Goal: Information Seeking & Learning: Check status

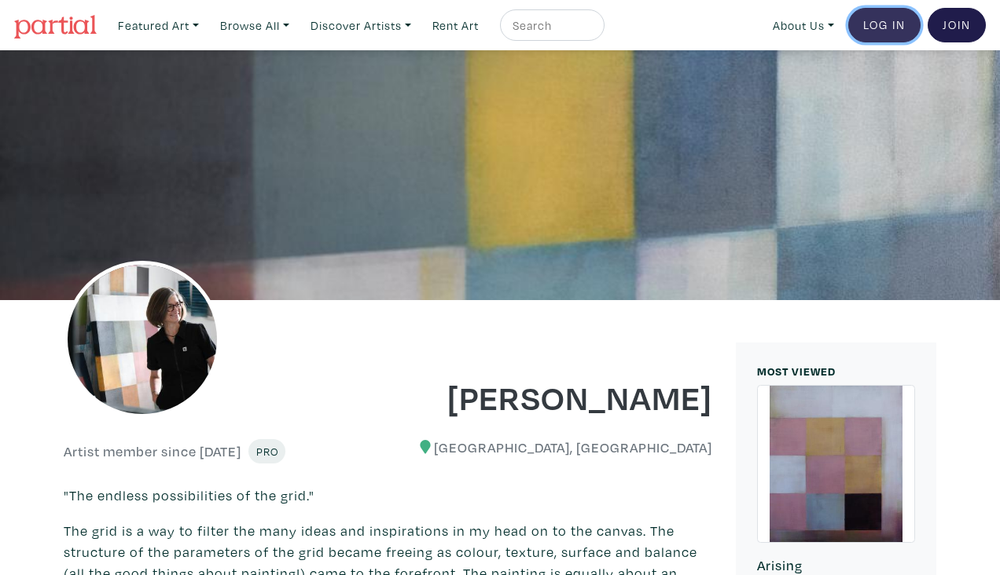
click at [900, 17] on link "Log In" at bounding box center [884, 25] width 72 height 35
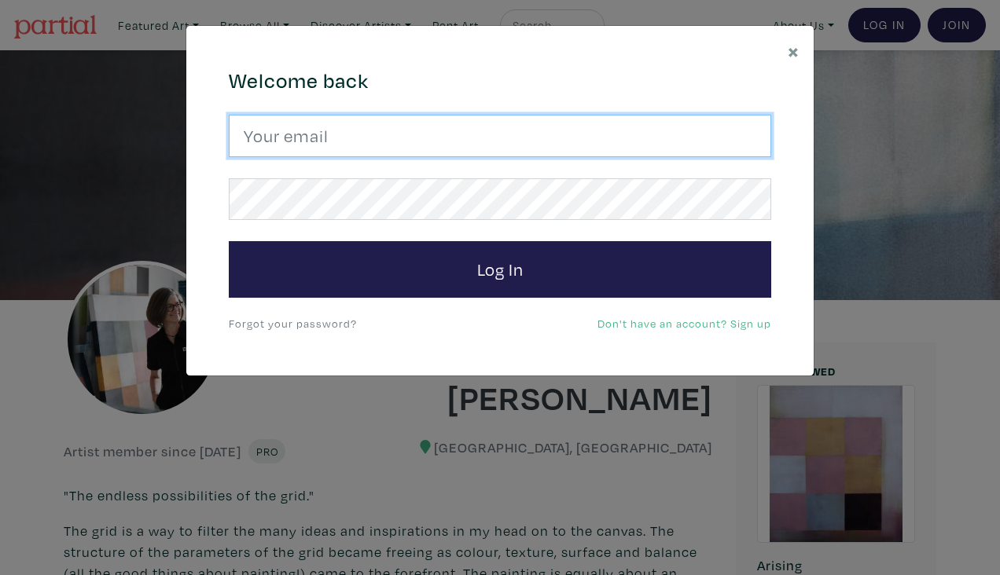
click at [528, 119] on input "email" at bounding box center [500, 136] width 542 height 42
type input "amolczak@gmail.com"
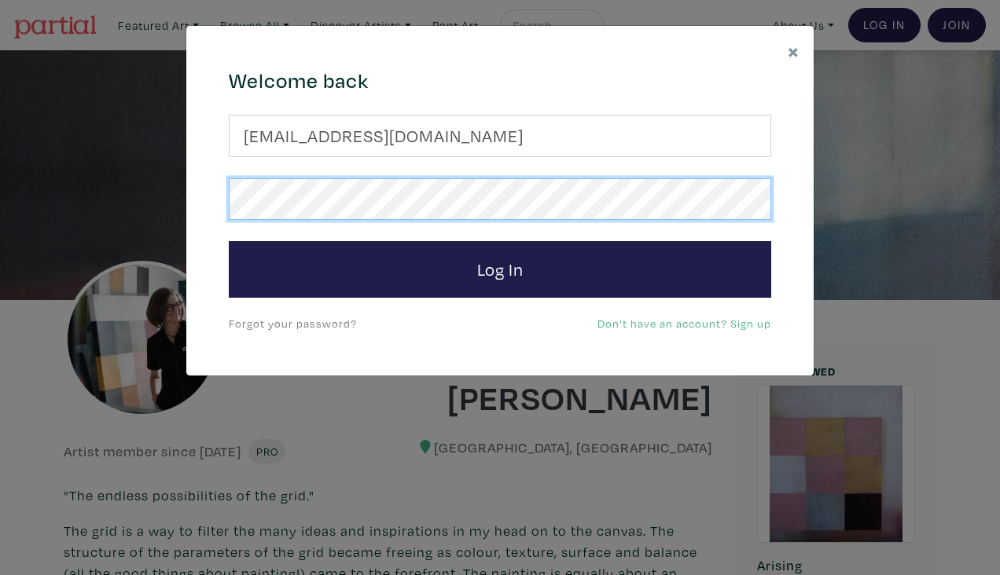
click at [229, 241] on button "Log In" at bounding box center [500, 269] width 542 height 57
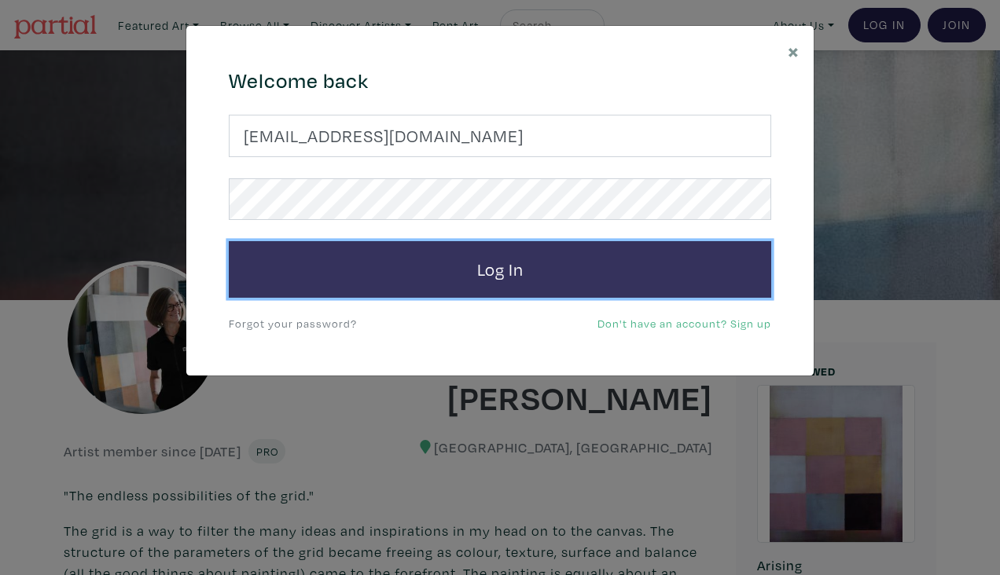
click at [420, 265] on button "Log In" at bounding box center [500, 269] width 542 height 57
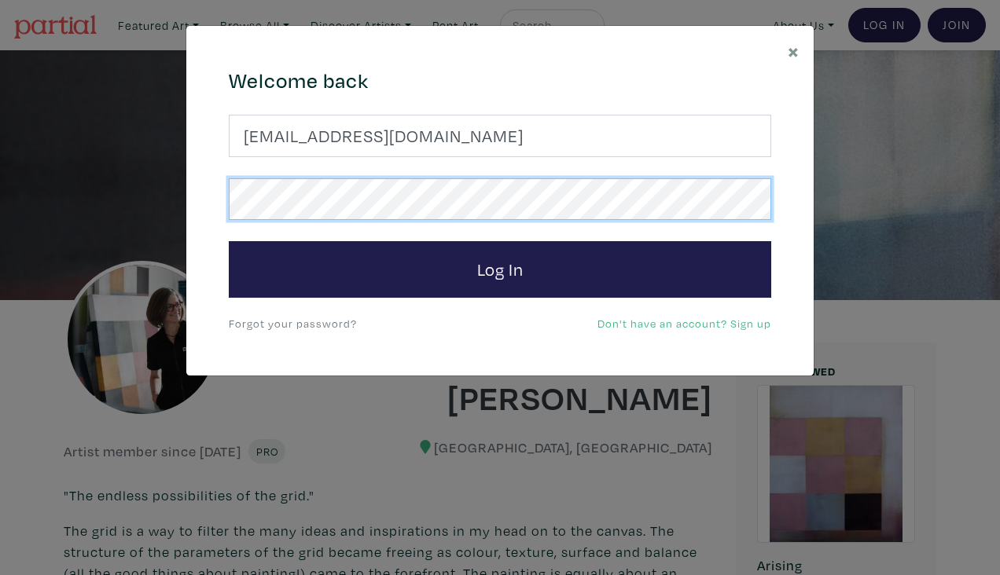
click at [176, 182] on div "× 664c6a6d6e3476504e6b79362f4172494552756f694733386b666278545363695a485979654c4…" at bounding box center [500, 287] width 1000 height 575
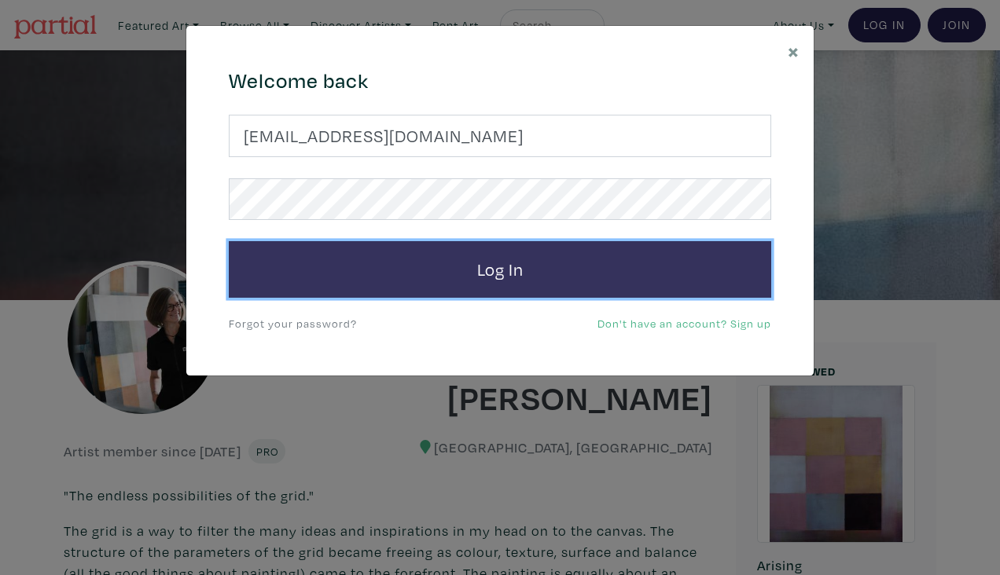
click at [380, 247] on button "Log In" at bounding box center [500, 269] width 542 height 57
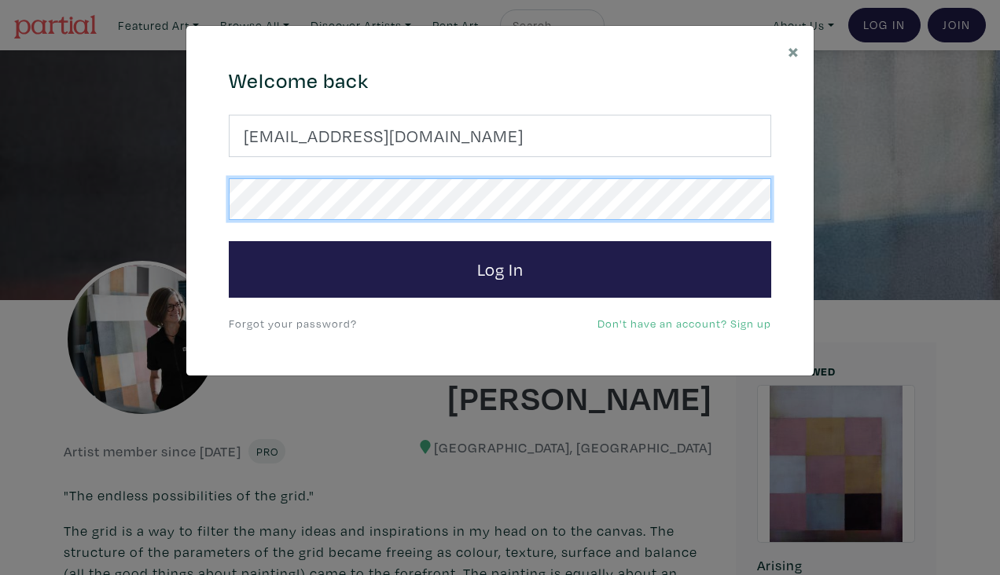
click at [75, 227] on div "× 664c6a6d6e3476504e6b79362f4172494552756f694733386b666278545363695a485979654c4…" at bounding box center [500, 287] width 1000 height 575
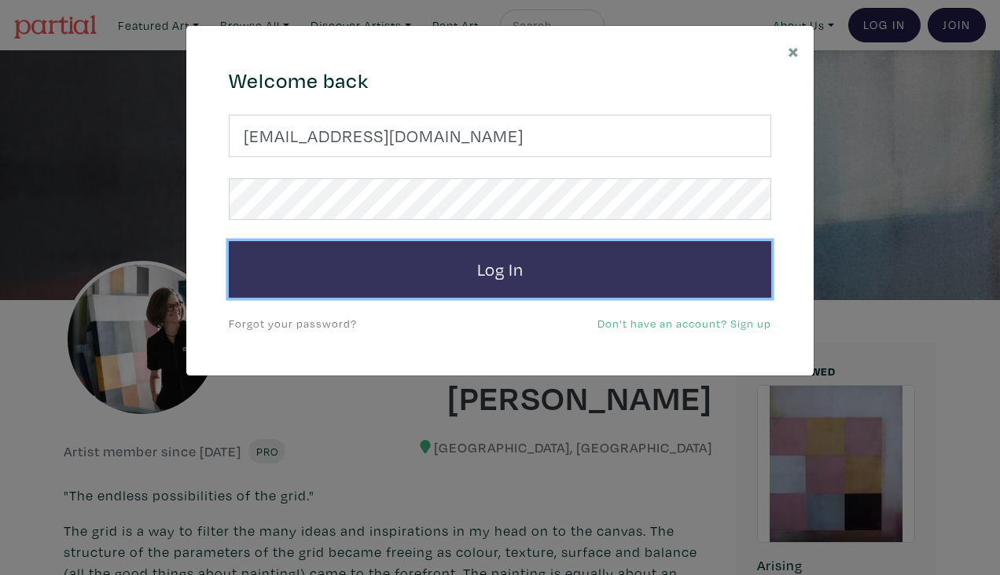
click at [449, 262] on button "Log In" at bounding box center [500, 269] width 542 height 57
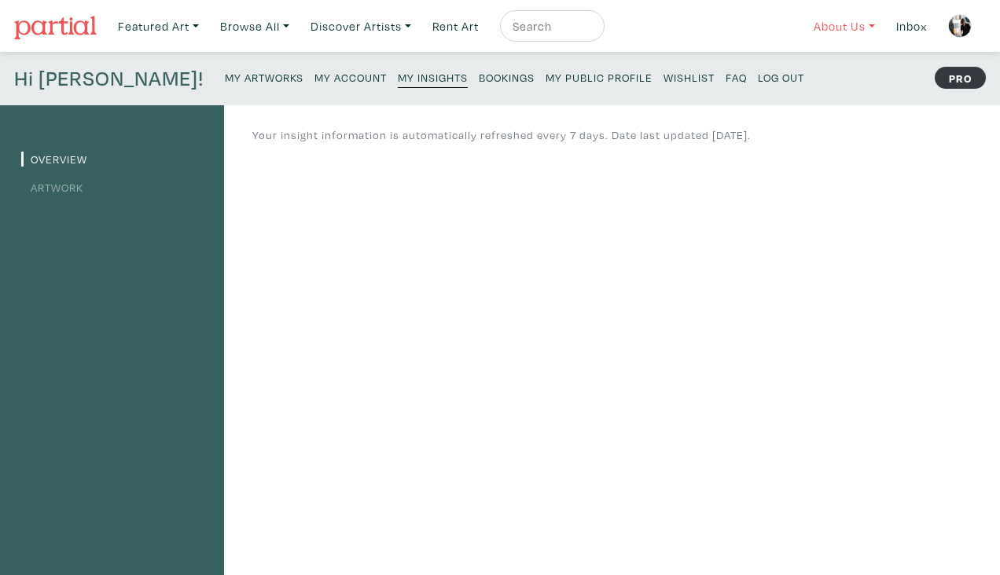
click at [837, 21] on link "About Us" at bounding box center [843, 26] width 75 height 32
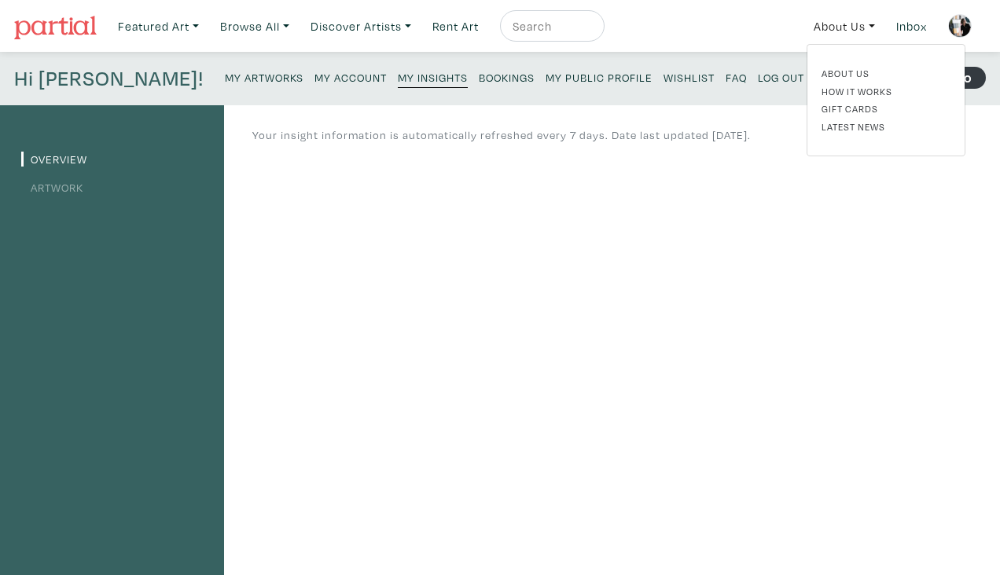
click at [479, 81] on small "Bookings" at bounding box center [507, 77] width 56 height 15
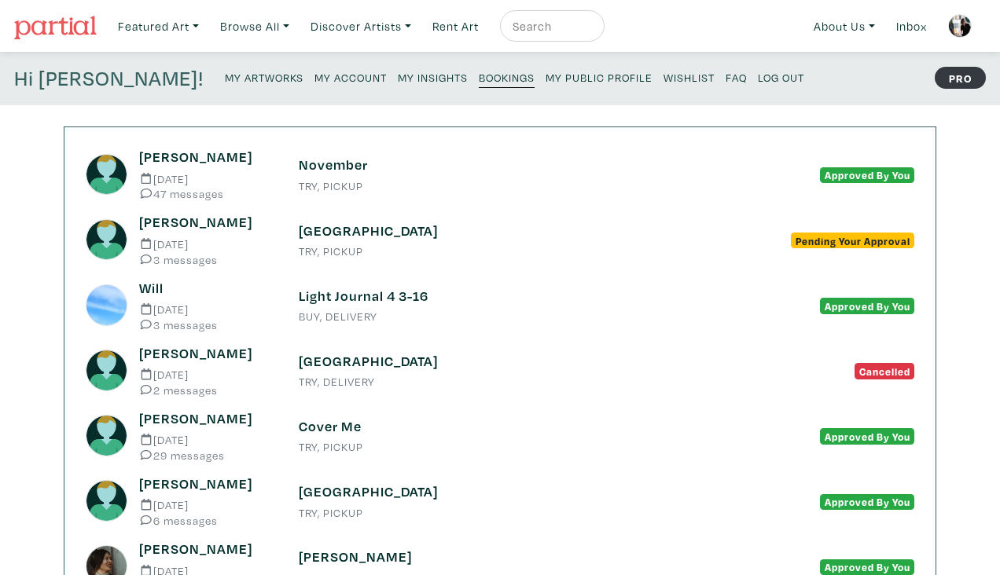
click at [378, 186] on small "TRY, PICKUP" at bounding box center [500, 186] width 402 height 11
click at [651, 178] on div "November TRY, PICKUP" at bounding box center [500, 173] width 426 height 35
click at [321, 183] on small "TRY, PICKUP" at bounding box center [500, 186] width 402 height 11
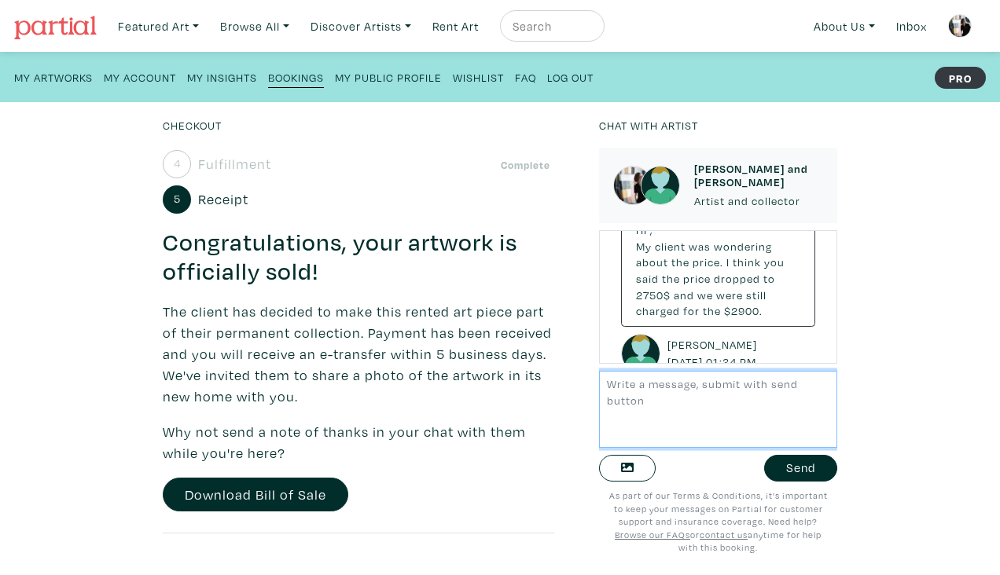
scroll to position [8730, 0]
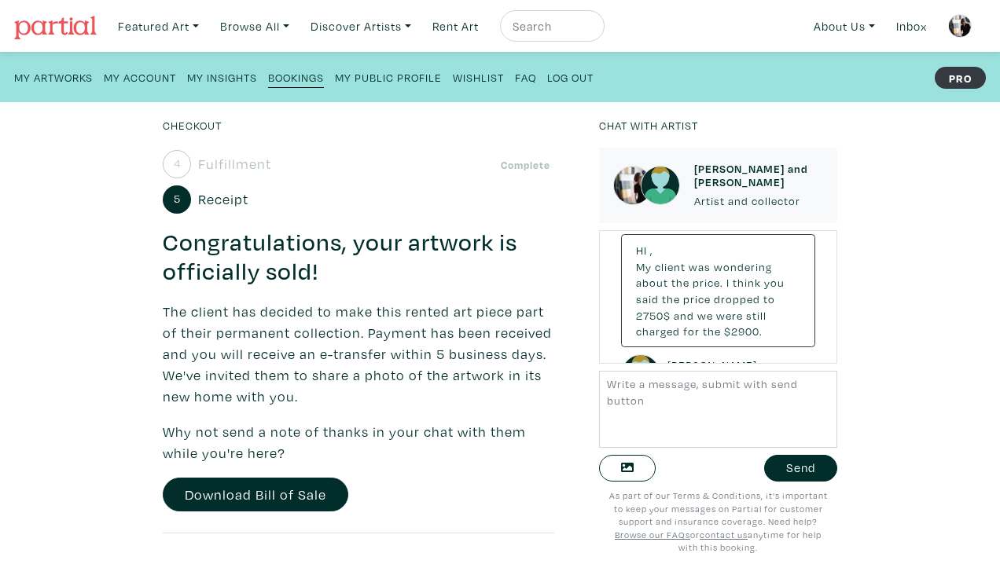
click at [689, 210] on small "Tammy @ Partial September 16, 2025 @ 12:15 PM" at bounding box center [739, 193] width 145 height 34
click at [688, 210] on small "Tammy @ Partial September 16, 2025 @ 12:15 PM" at bounding box center [739, 193] width 145 height 34
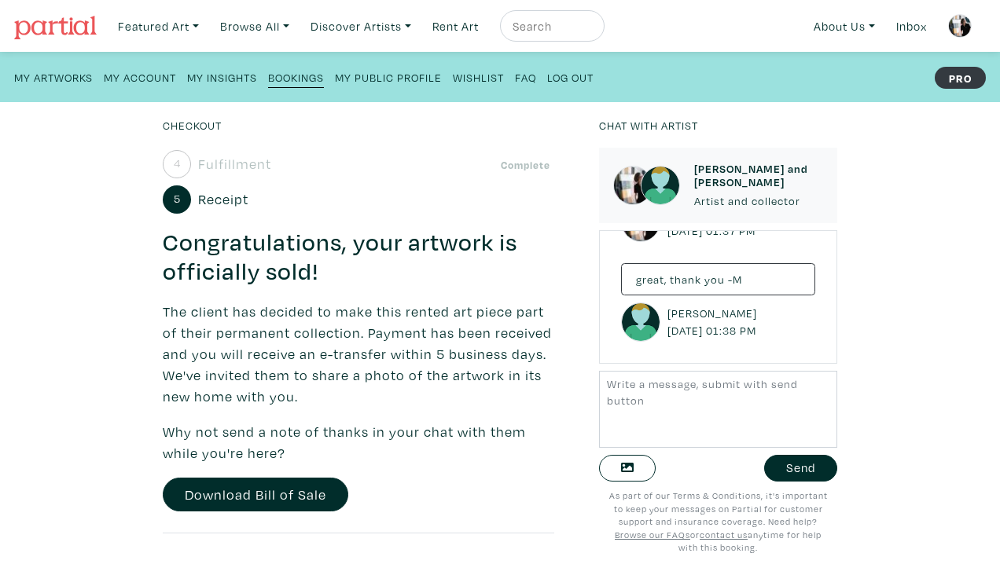
scroll to position [9371, 0]
click at [519, 75] on small "FAQ" at bounding box center [525, 77] width 21 height 15
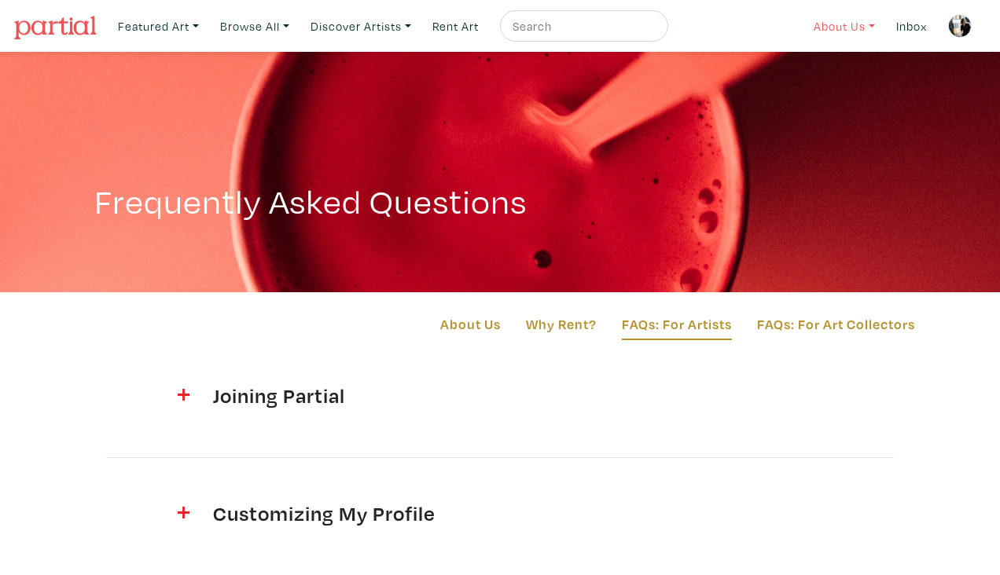
click at [850, 25] on link "About Us" at bounding box center [843, 26] width 75 height 32
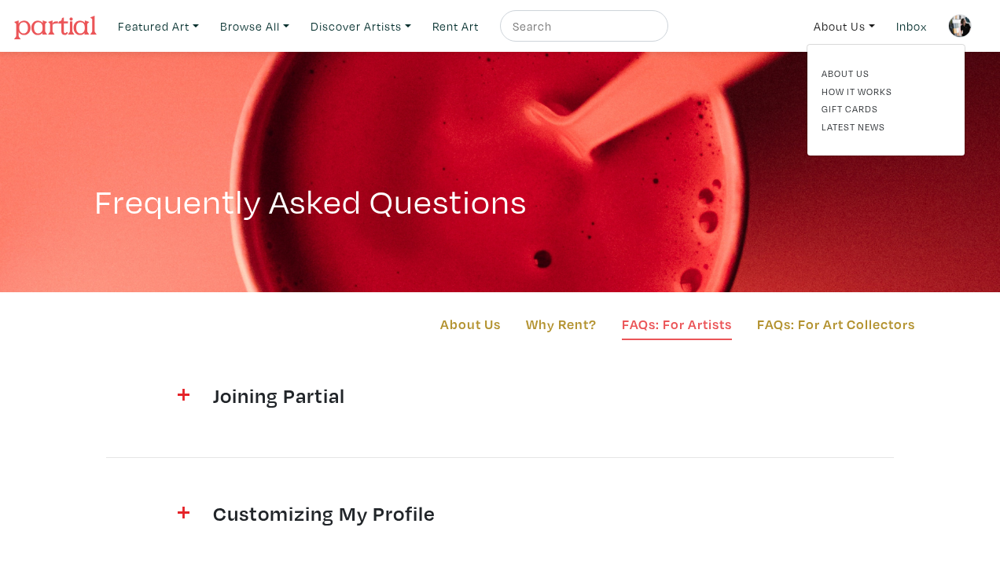
click at [692, 333] on link "FAQs: For Artists" at bounding box center [677, 327] width 110 height 27
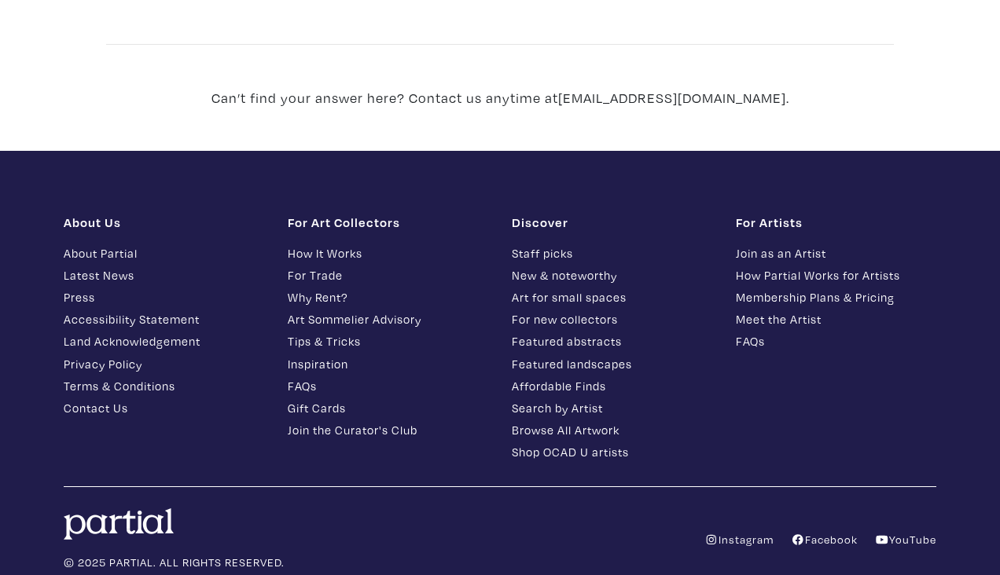
scroll to position [1063, 0]
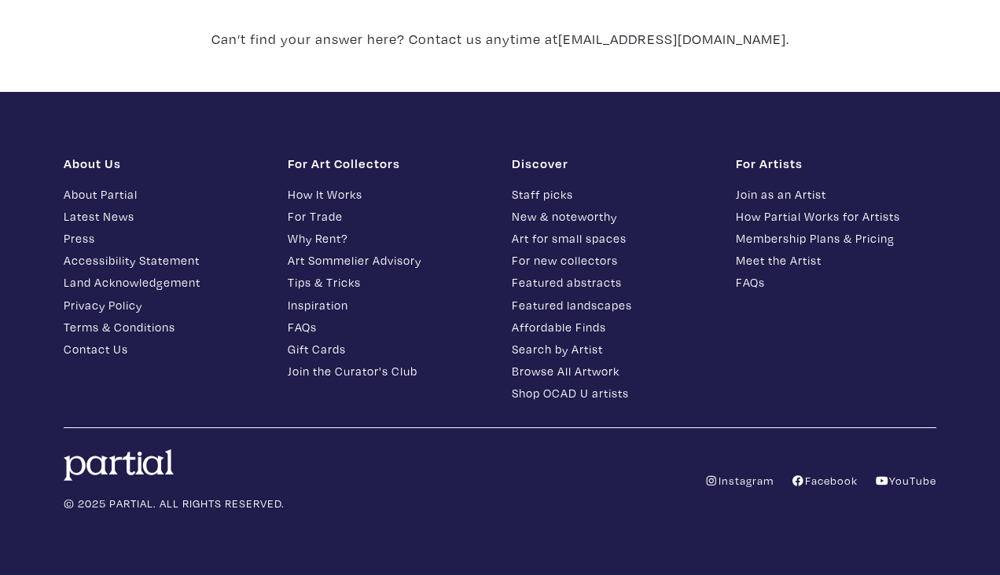
click at [72, 200] on link "About Partial" at bounding box center [164, 194] width 200 height 18
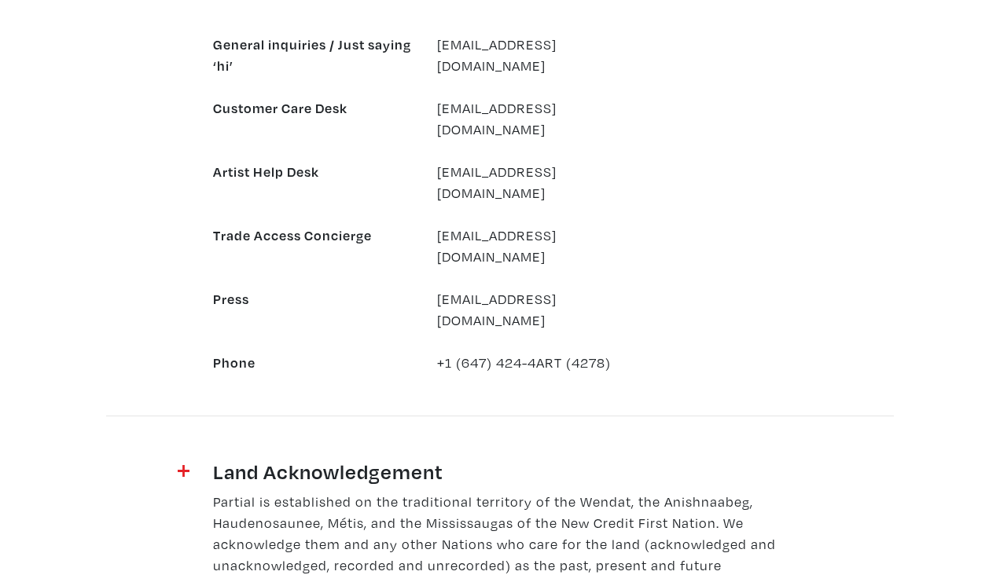
scroll to position [1662, 0]
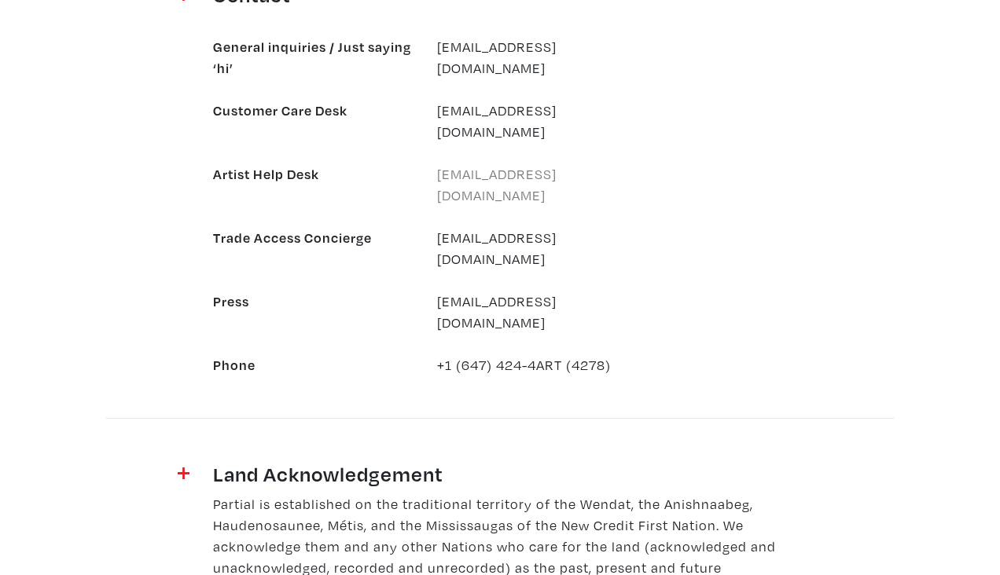
click at [468, 165] on link "support@partial.gallery" at bounding box center [496, 184] width 119 height 39
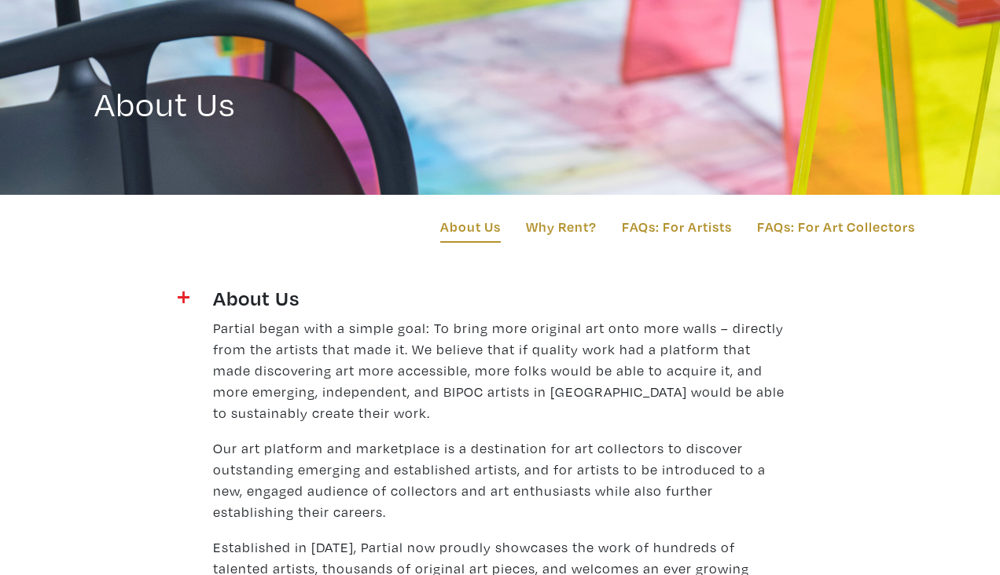
scroll to position [0, 0]
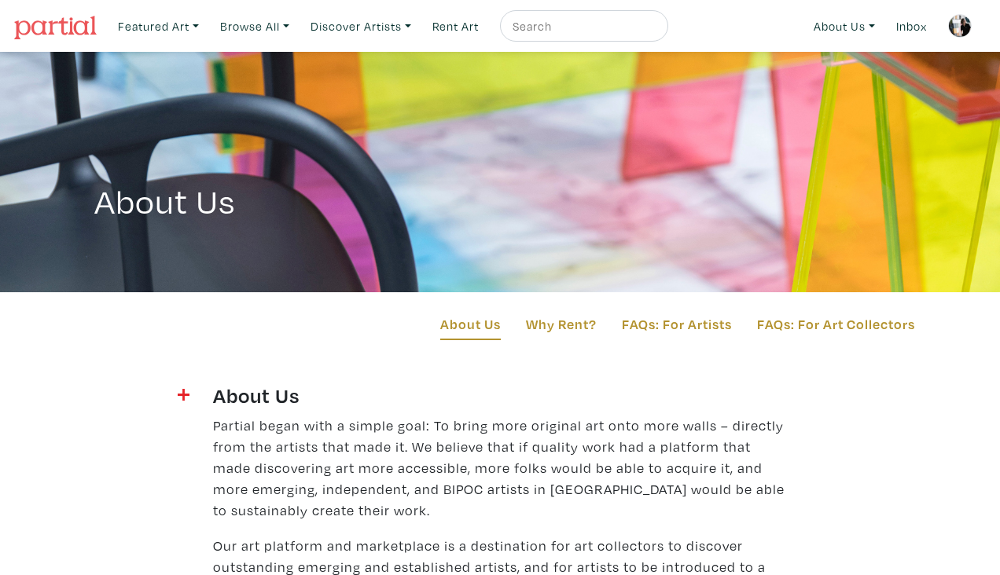
click at [956, 31] on img at bounding box center [960, 26] width 24 height 24
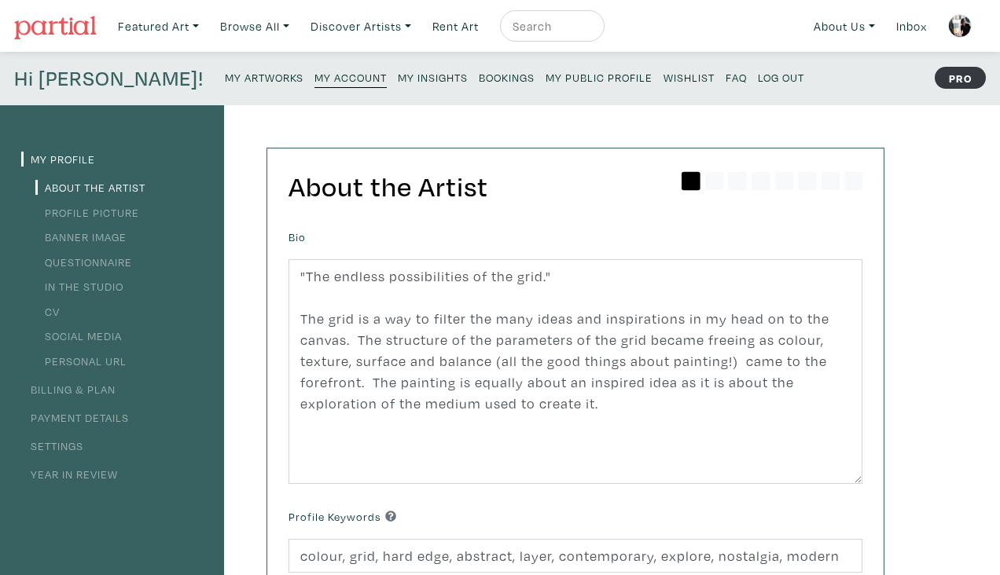
click at [479, 80] on small "Bookings" at bounding box center [507, 77] width 56 height 15
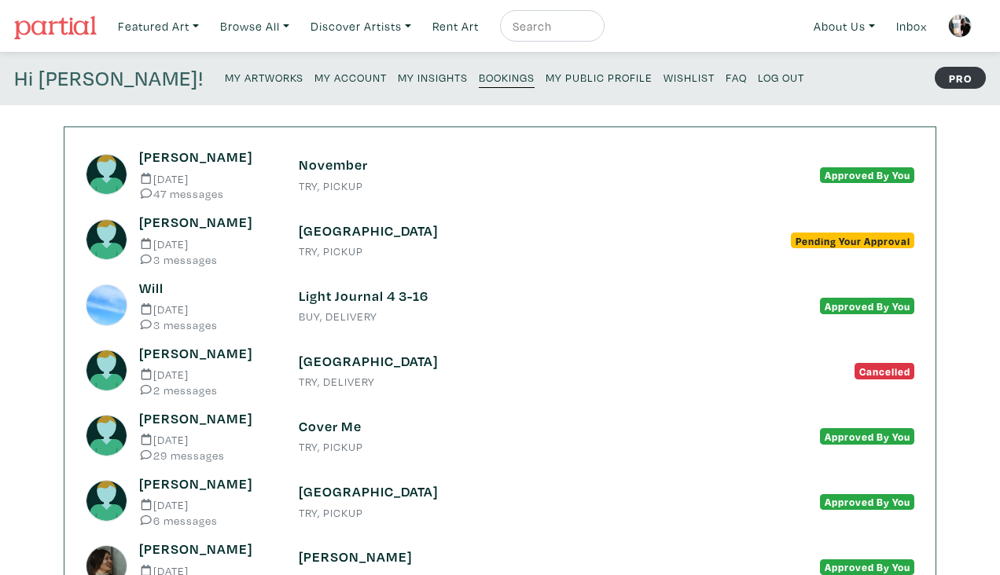
click at [340, 172] on h6 "November" at bounding box center [500, 164] width 402 height 17
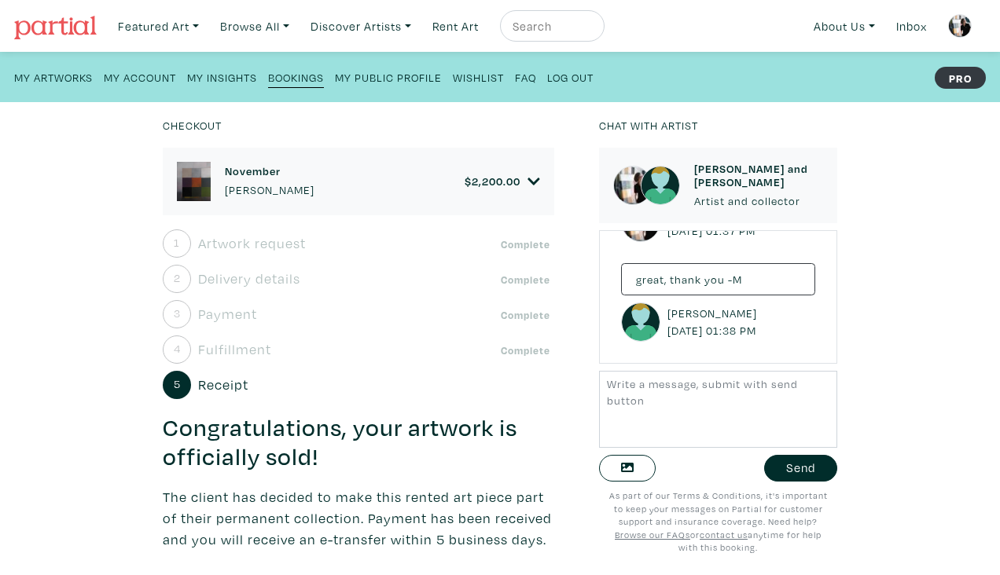
click at [534, 180] on icon at bounding box center [533, 181] width 13 height 14
